Goal: Information Seeking & Learning: Learn about a topic

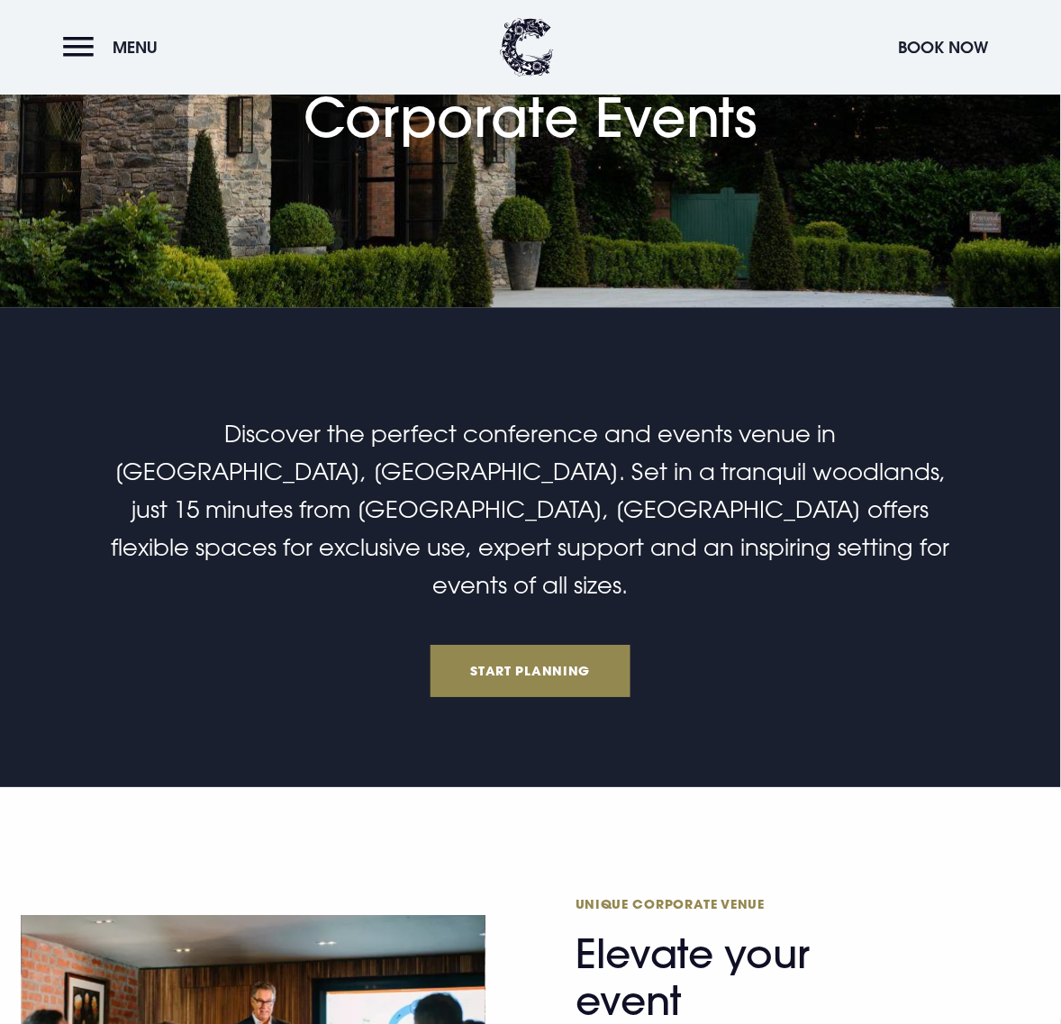
scroll to position [901, 0]
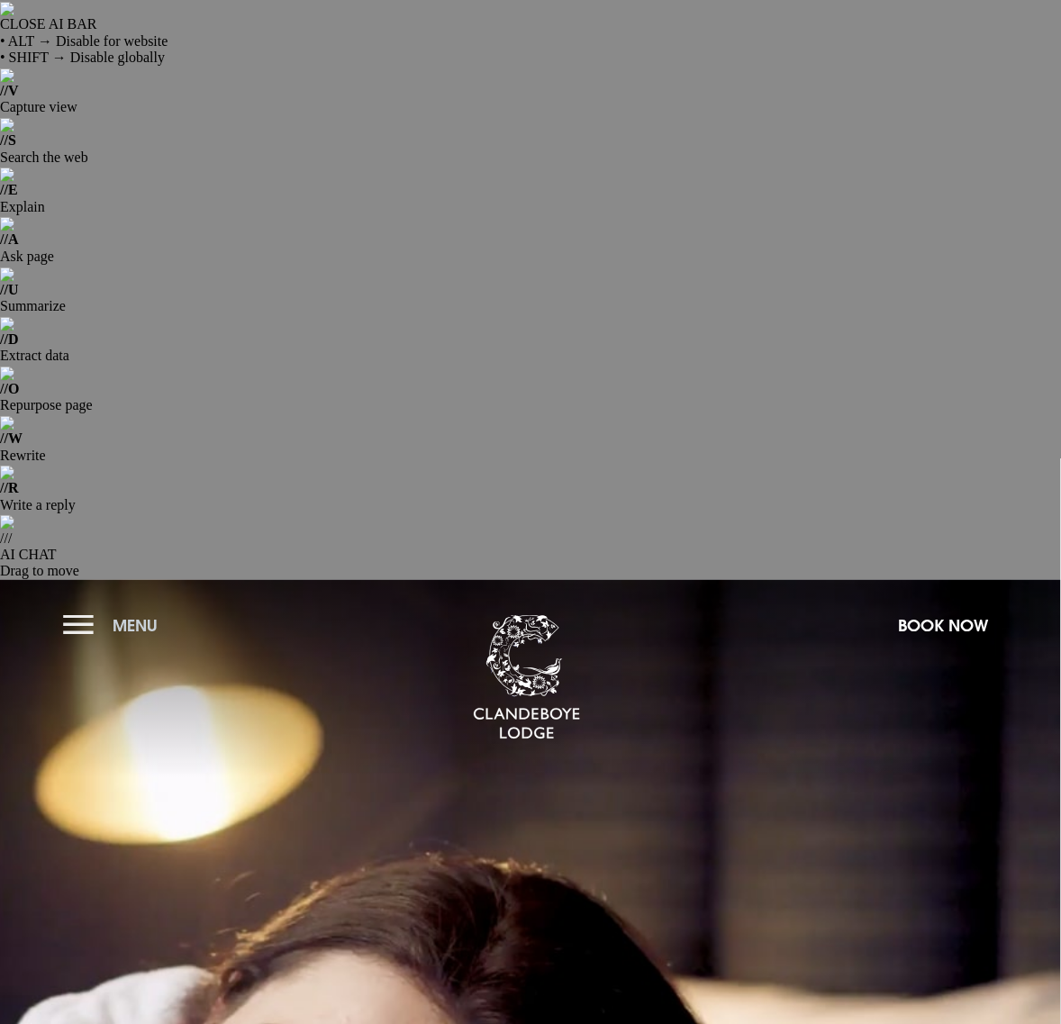
click at [90, 606] on button "Menu" at bounding box center [115, 625] width 104 height 39
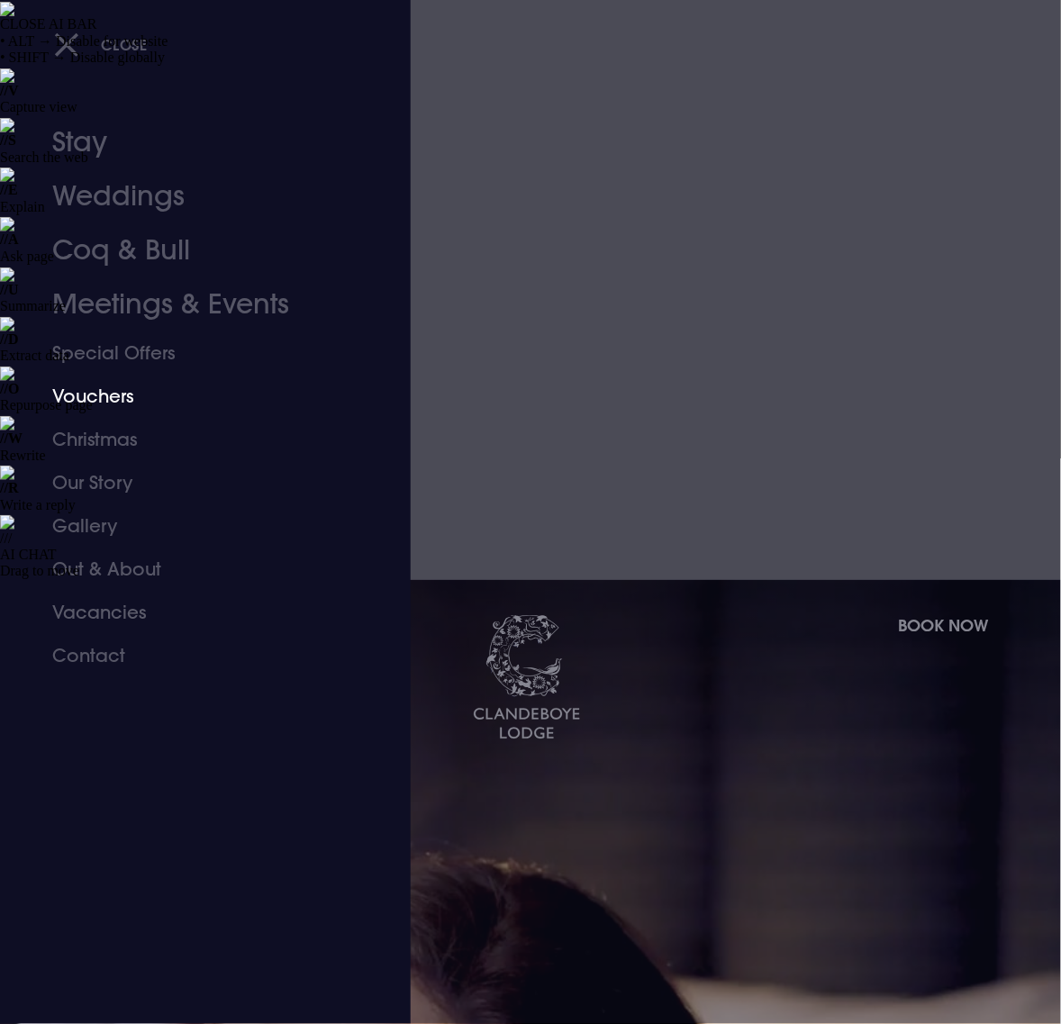
click at [84, 390] on link "Vouchers" at bounding box center [193, 396] width 282 height 43
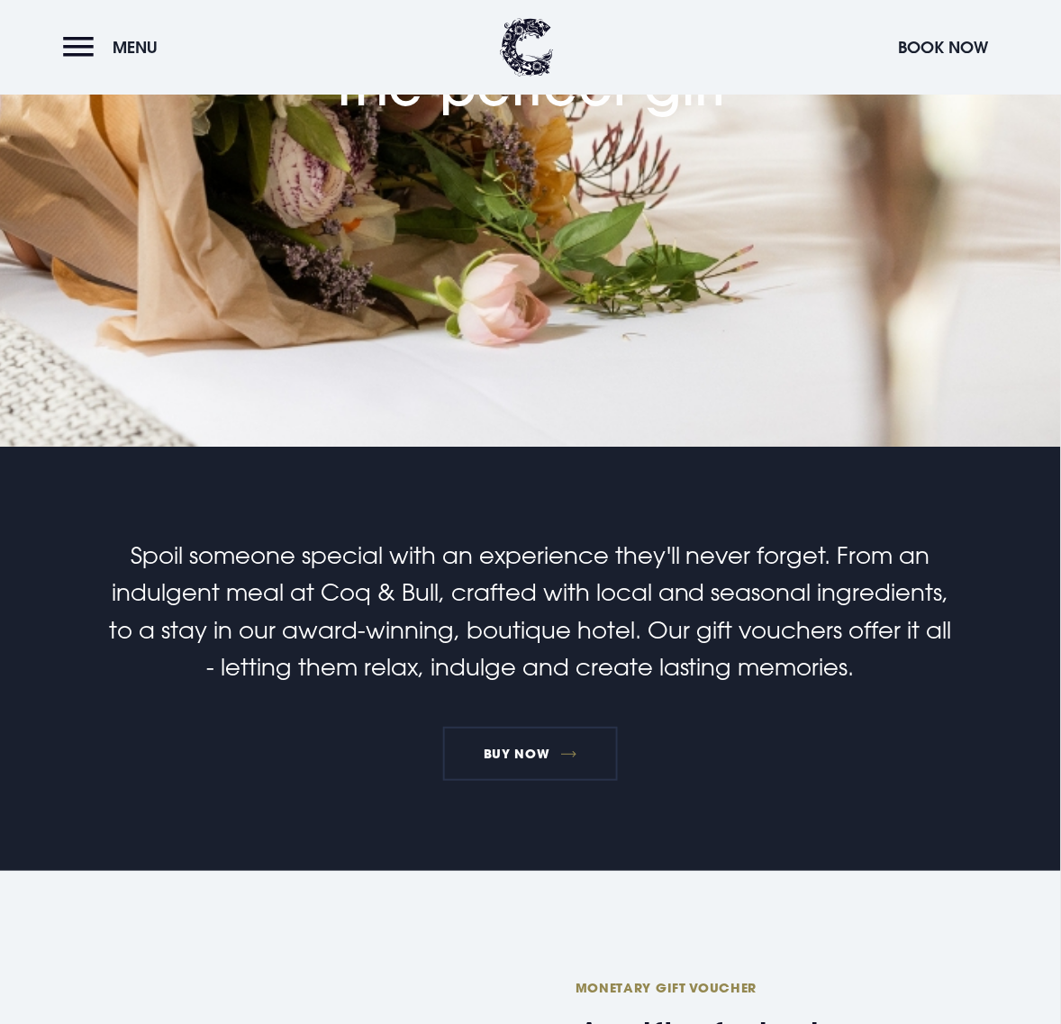
scroll to position [1352, 0]
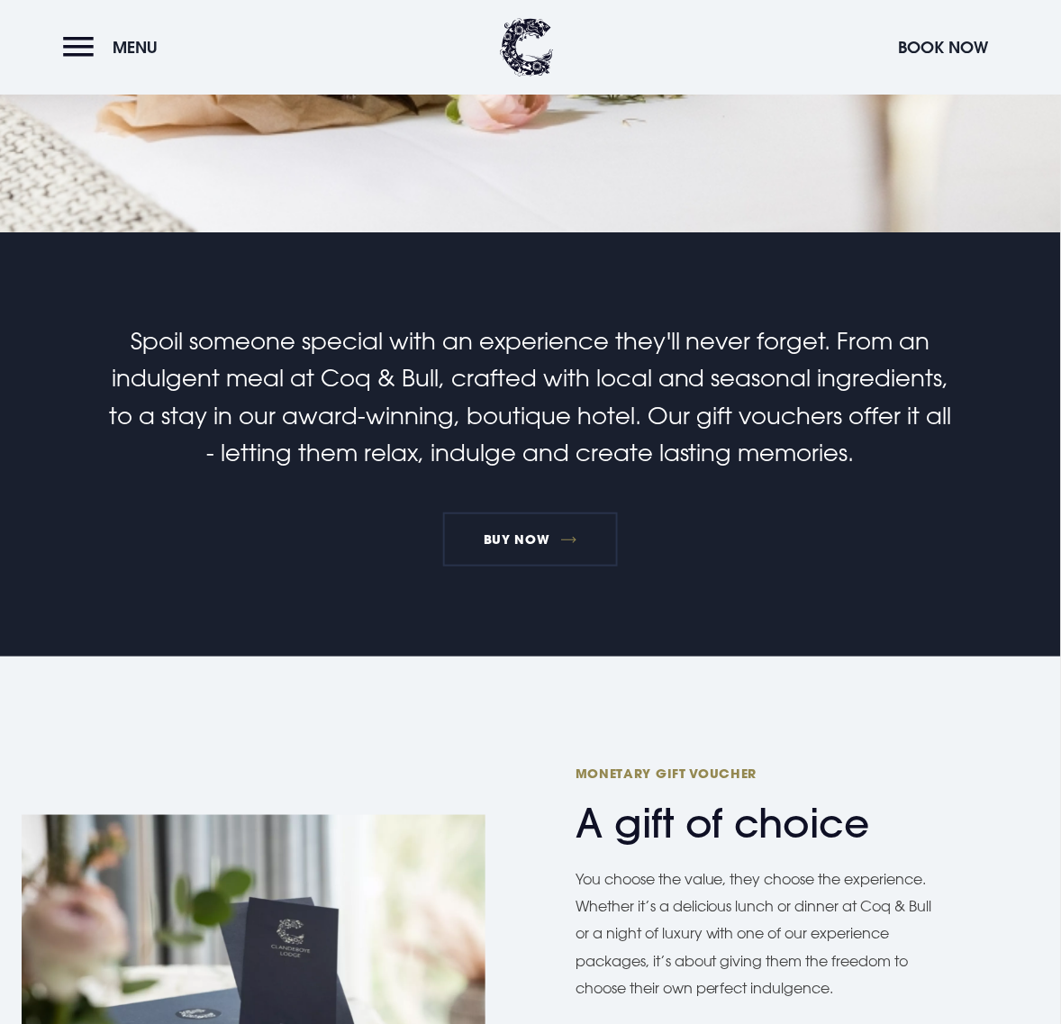
scroll to position [979, 0]
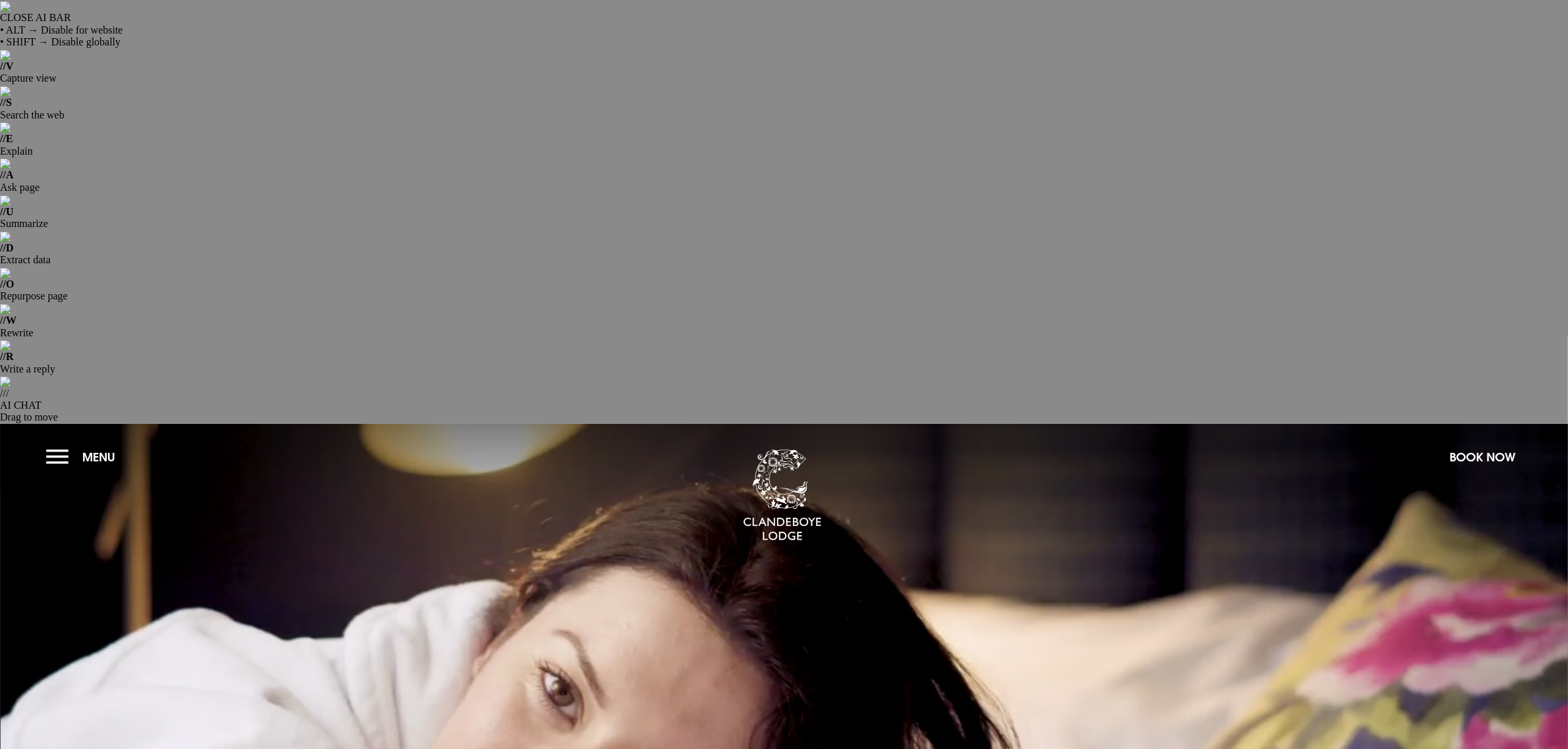
click at [45, 424] on section "A place apart Check In Check Out Mon Tue Wed Thur Fri Sat Sun Mon Tue Wed Thur …" at bounding box center [784, 687] width 1568 height 527
click at [55, 443] on button "Menu" at bounding box center [84, 457] width 76 height 28
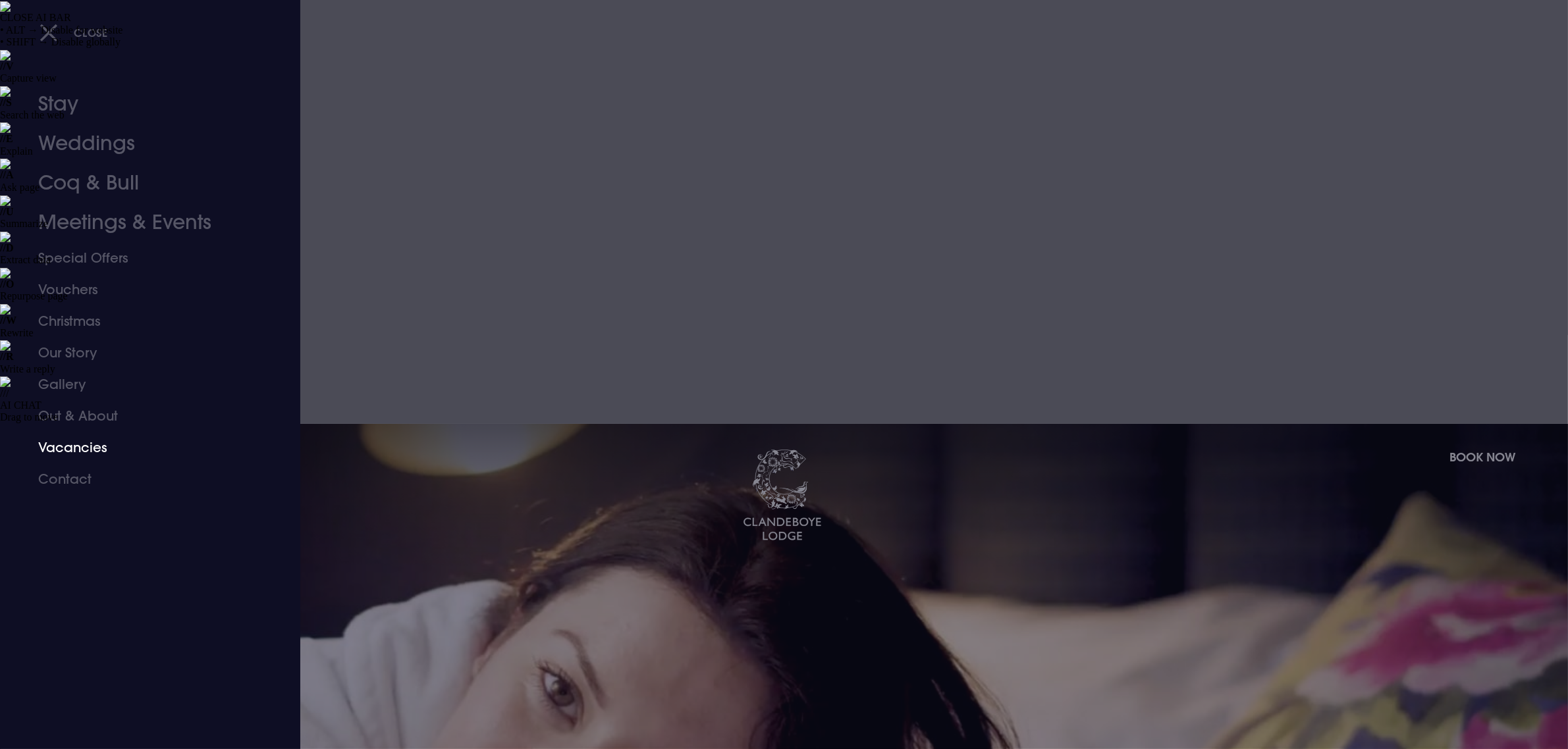
click at [68, 449] on link "Vacancies" at bounding box center [142, 447] width 208 height 31
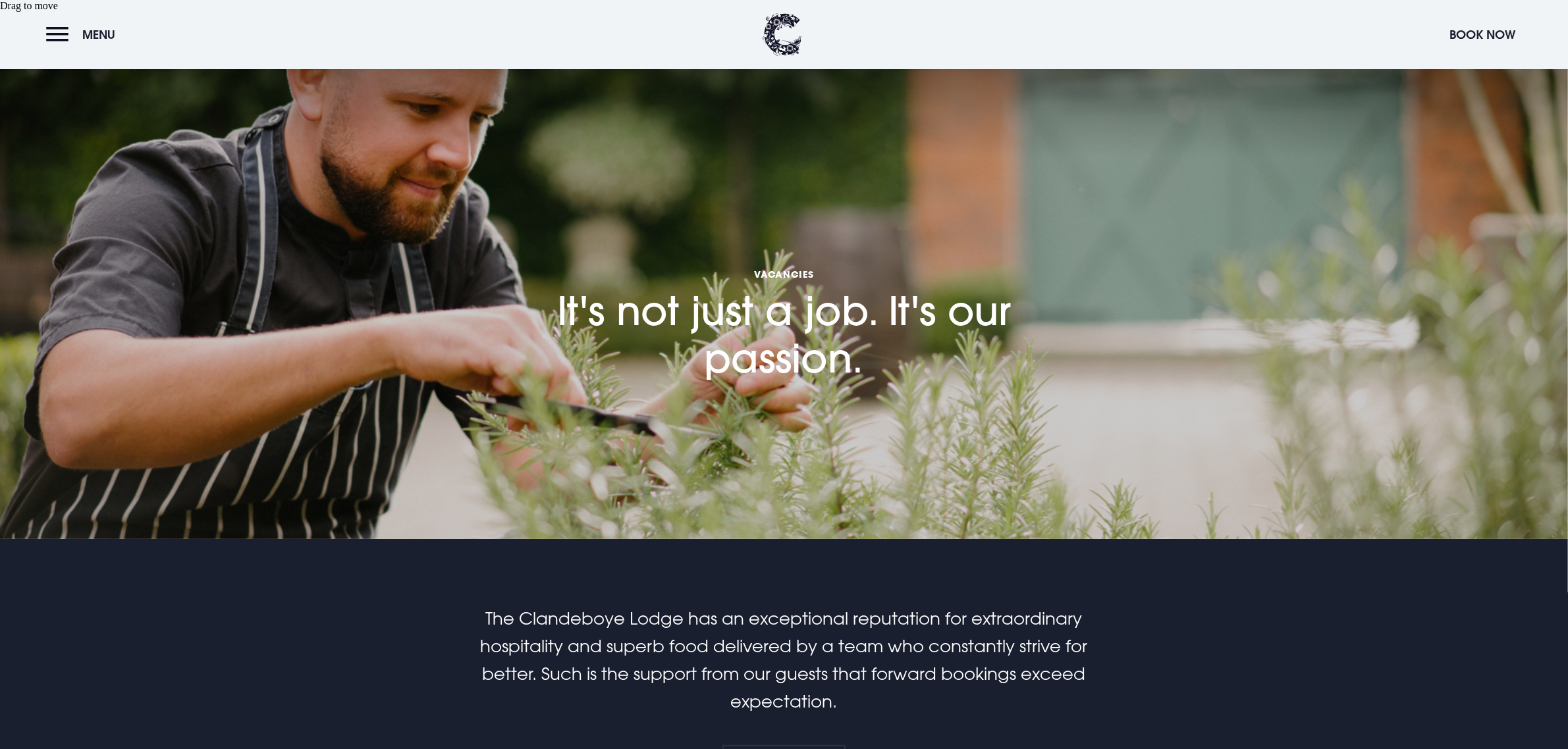
scroll to position [741, 0]
